Goal: Information Seeking & Learning: Understand process/instructions

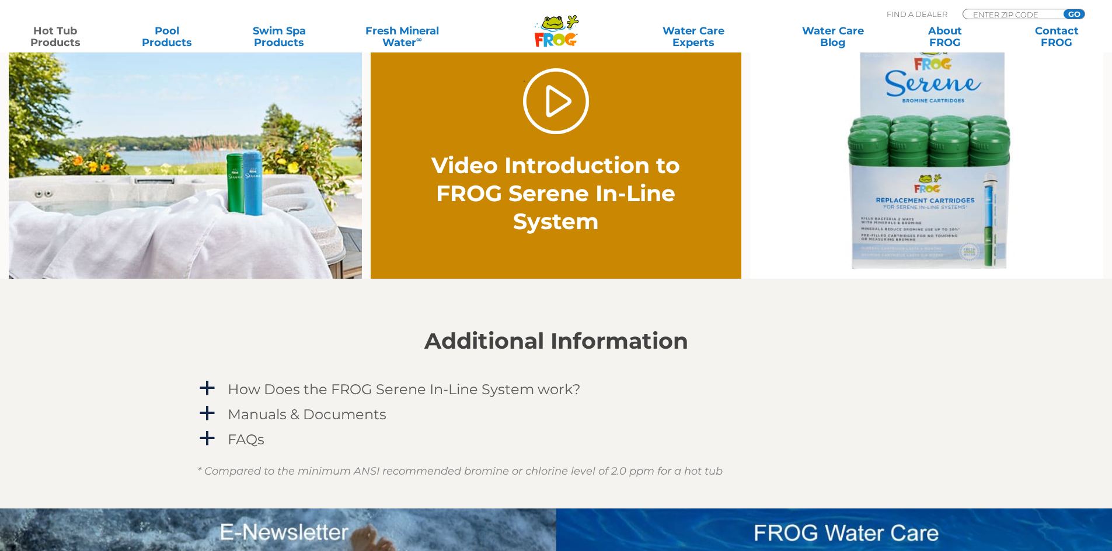
scroll to position [875, 0]
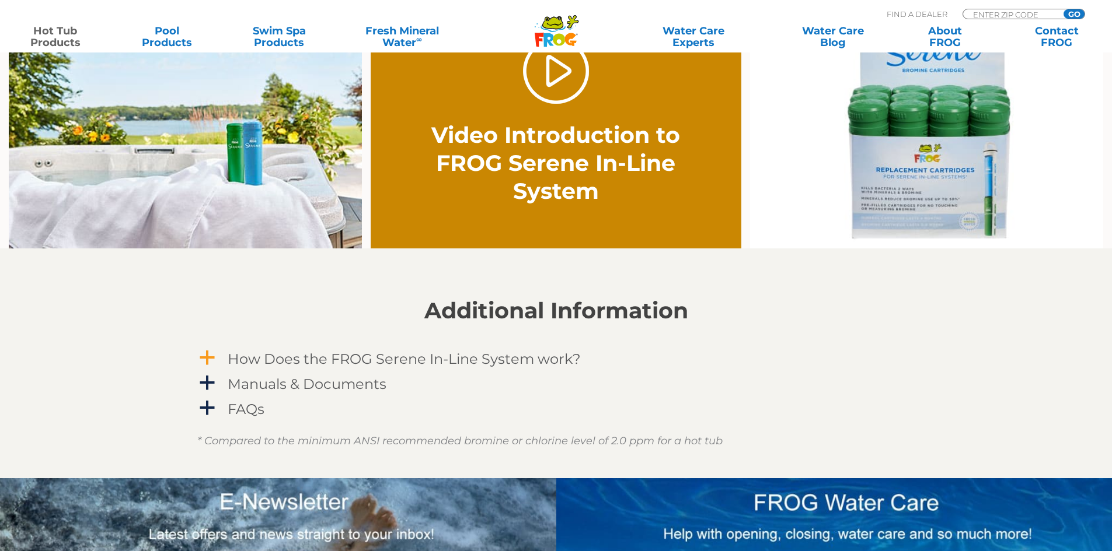
click at [438, 364] on h4 "How Does the FROG Serene In-Line System work?" at bounding box center [404, 359] width 353 height 16
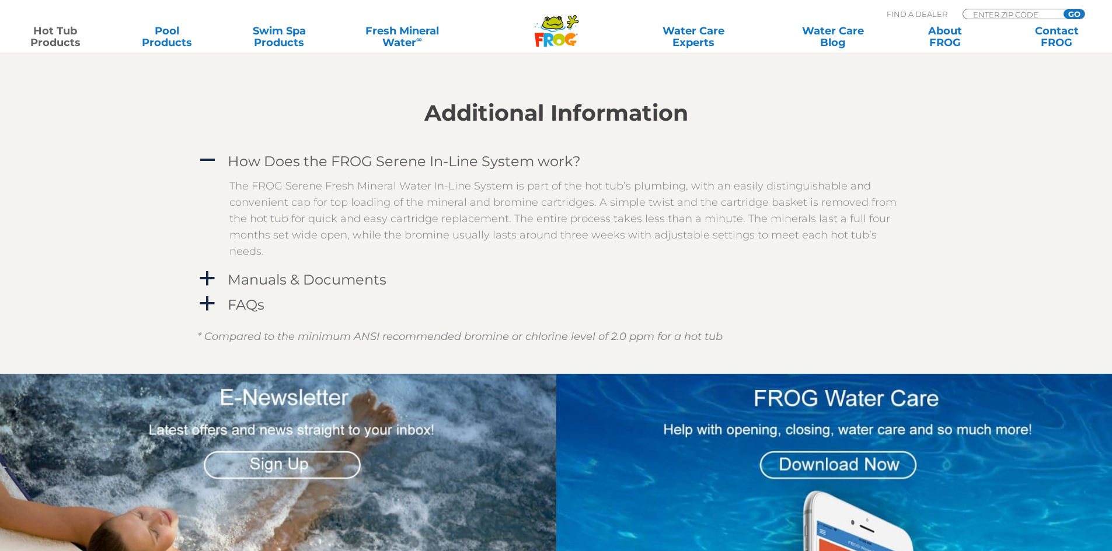
scroll to position [1050, 0]
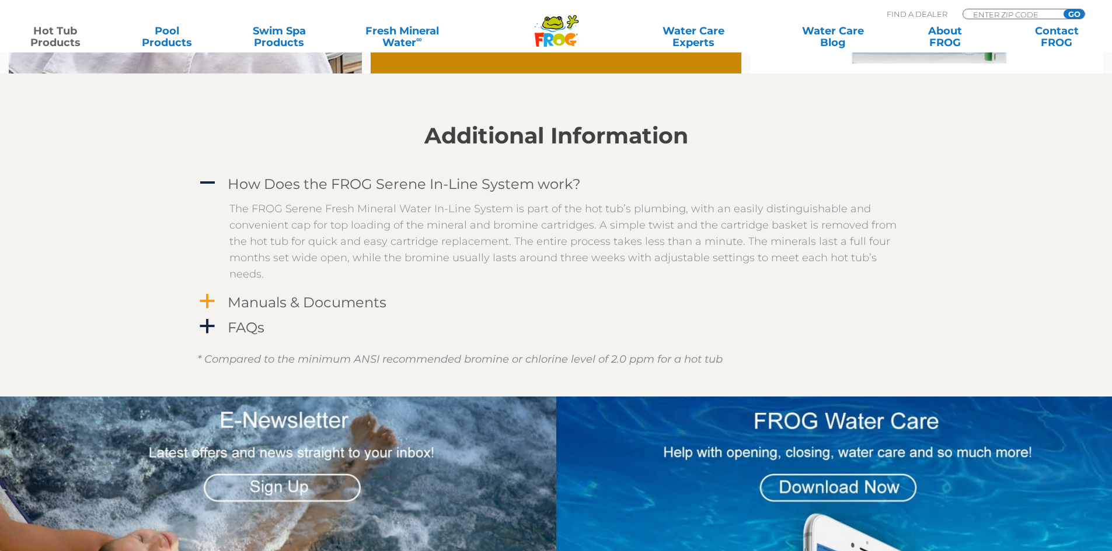
click at [298, 298] on h4 "Manuals & Documents" at bounding box center [307, 303] width 159 height 16
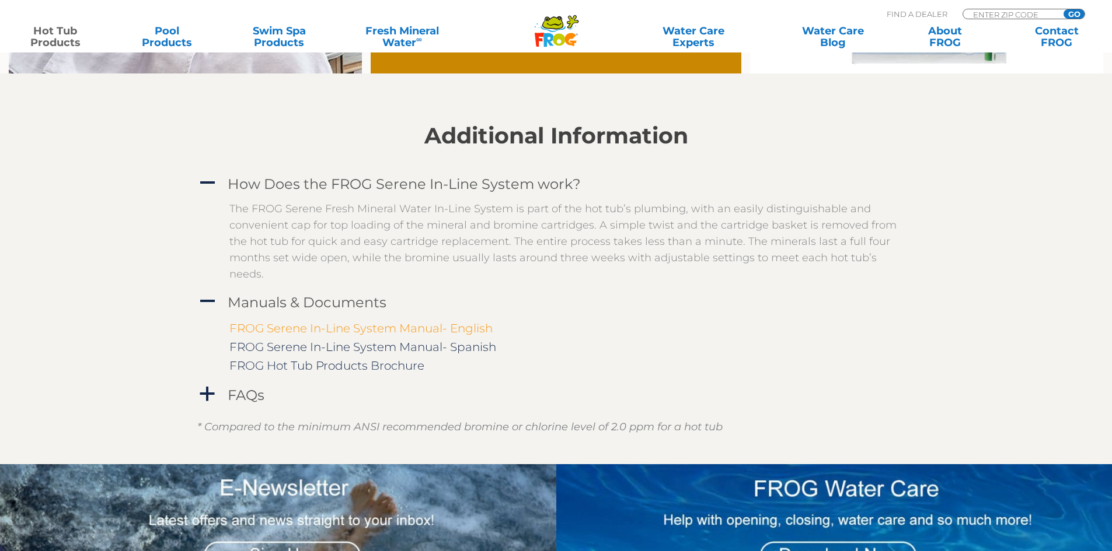
click at [370, 331] on link "FROG Serene In-Line System Manual- English" at bounding box center [360, 329] width 263 height 14
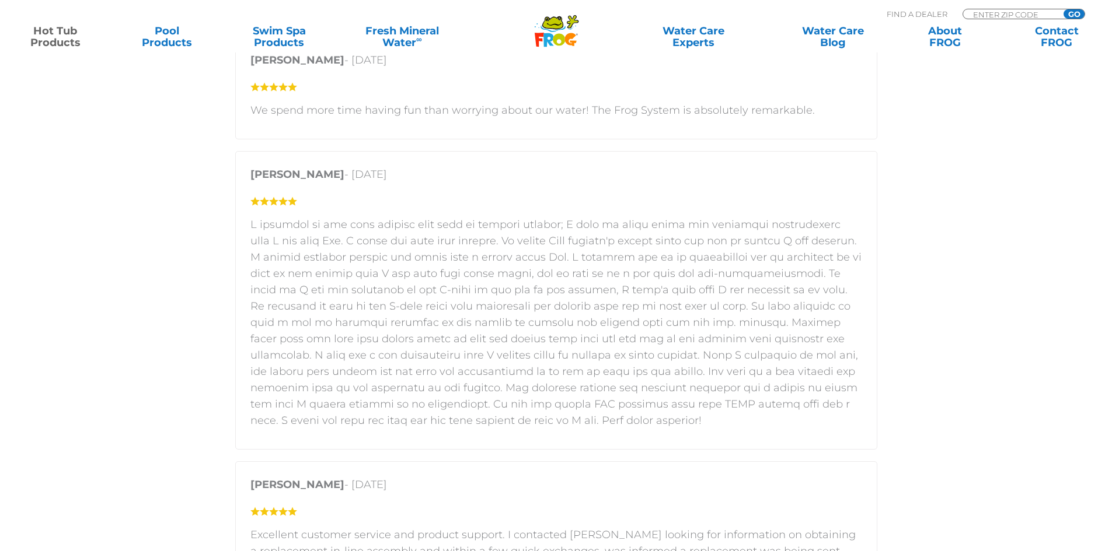
scroll to position [1926, 0]
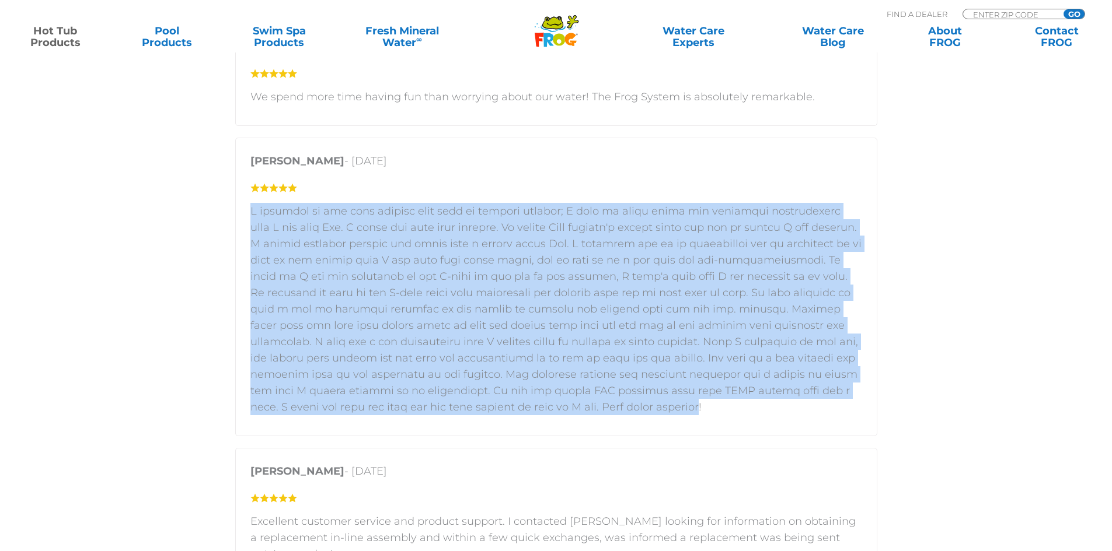
drag, startPoint x: 250, startPoint y: 212, endPoint x: 605, endPoint y: 410, distance: 406.5
click at [605, 410] on p at bounding box center [556, 309] width 612 height 212
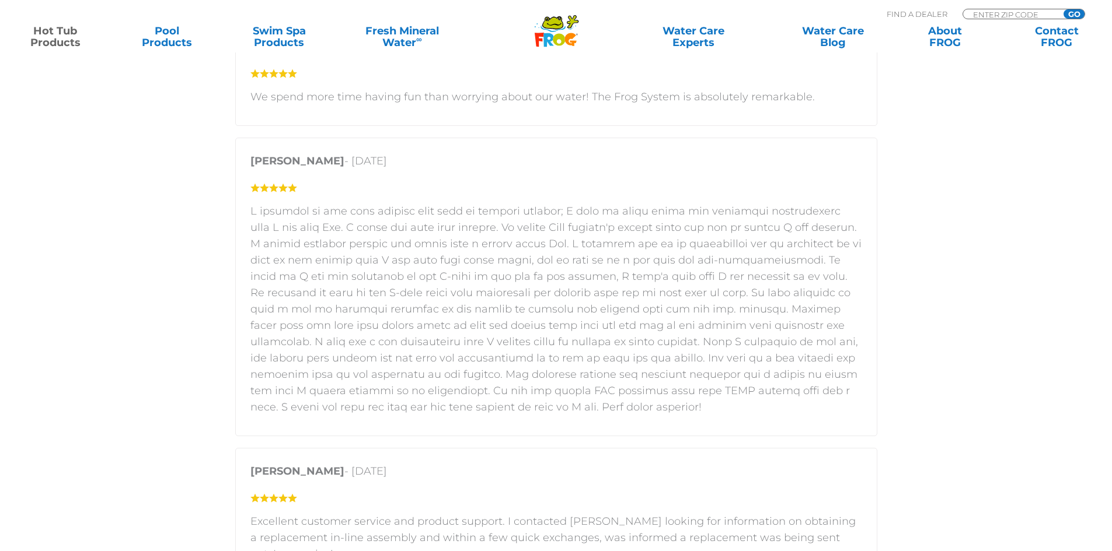
click at [612, 406] on p at bounding box center [556, 309] width 612 height 212
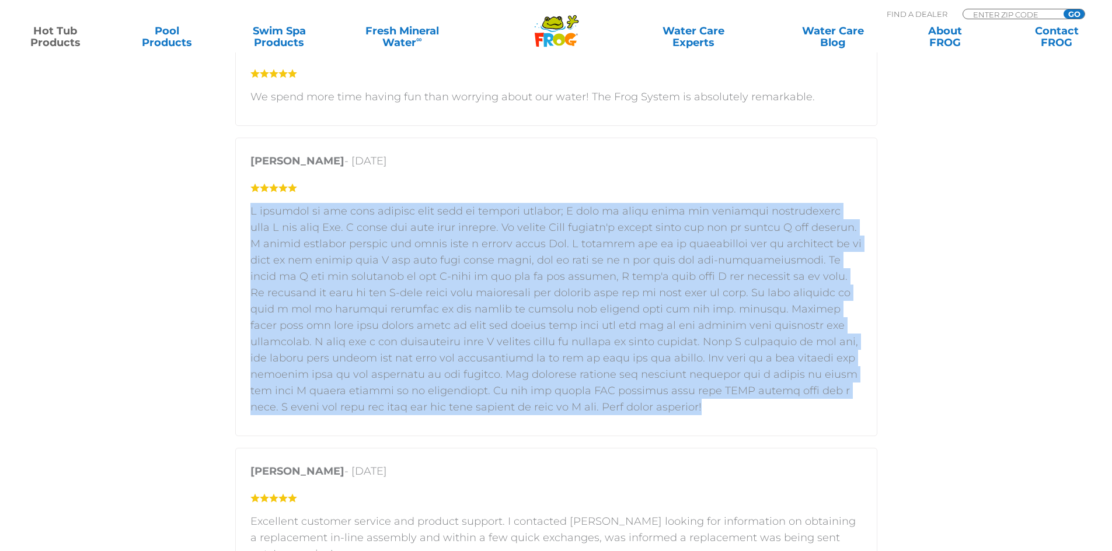
drag, startPoint x: 250, startPoint y: 208, endPoint x: 710, endPoint y: 422, distance: 507.8
click at [710, 422] on div "[PERSON_NAME] - [DATE]" at bounding box center [556, 287] width 642 height 299
click at [696, 358] on p at bounding box center [556, 309] width 612 height 212
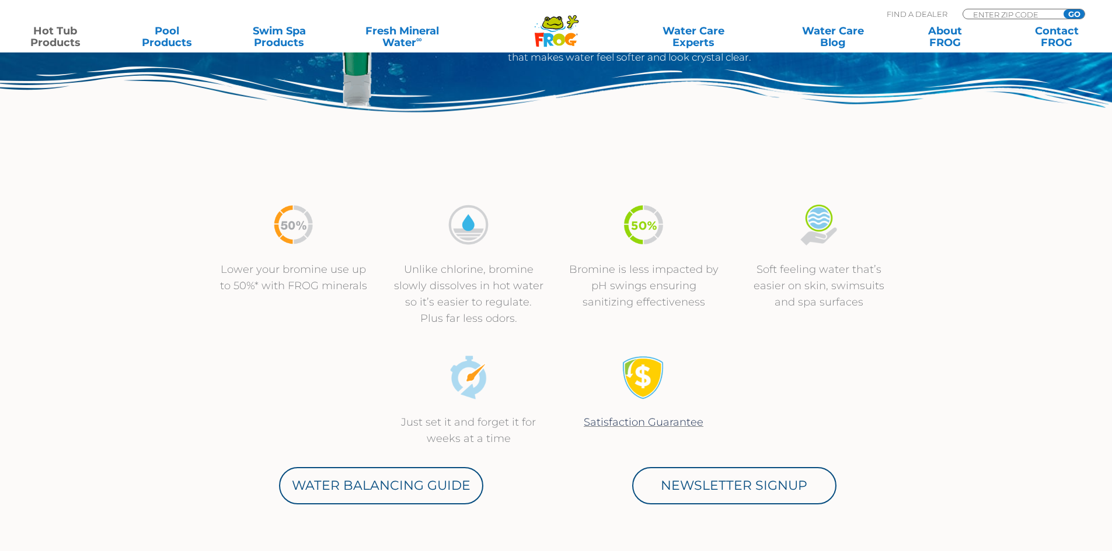
scroll to position [584, 0]
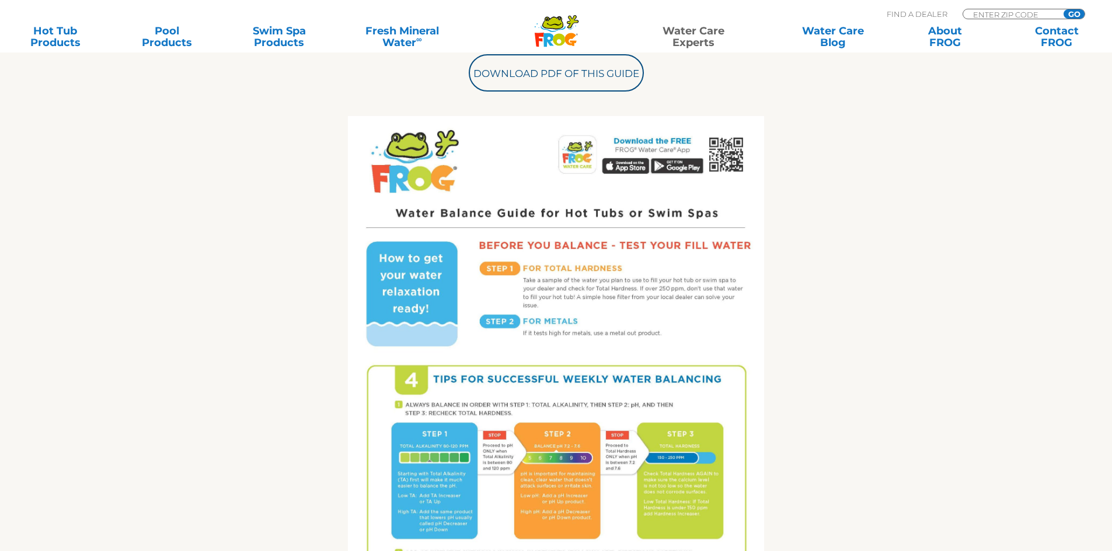
scroll to position [584, 0]
